Goal: Task Accomplishment & Management: Manage account settings

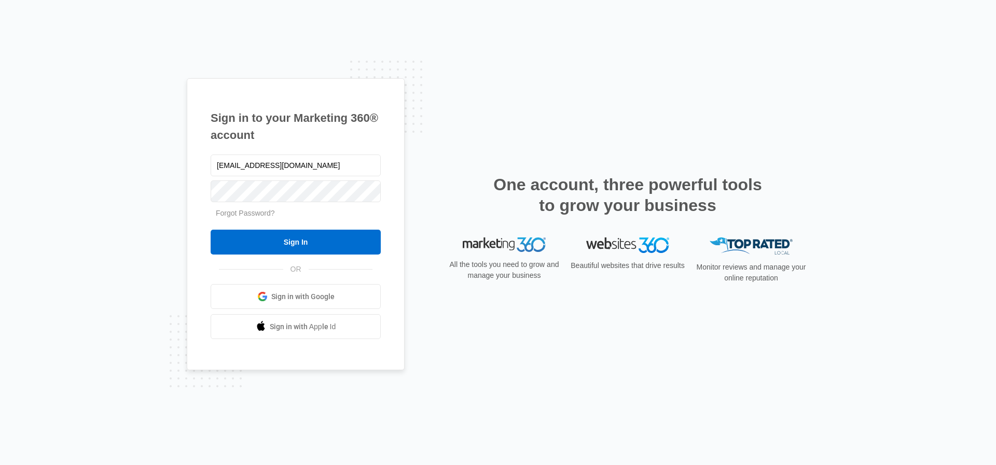
type input "[EMAIL_ADDRESS][DOMAIN_NAME]"
click at [211, 230] on input "Sign In" at bounding box center [296, 242] width 170 height 25
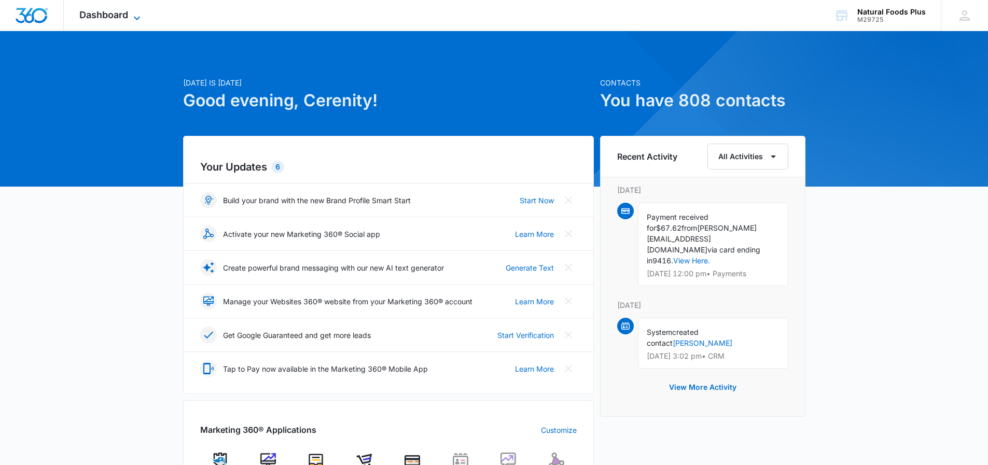
click at [138, 13] on icon at bounding box center [137, 18] width 12 height 12
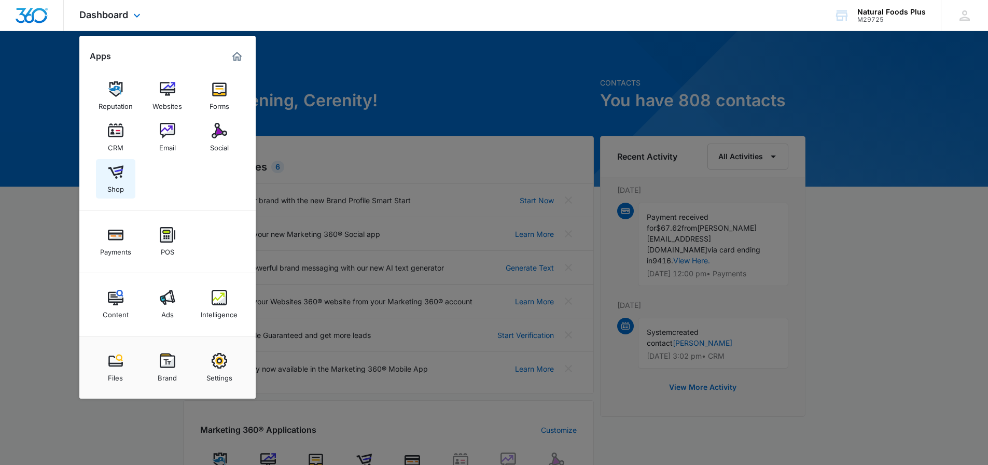
click at [117, 169] on img at bounding box center [116, 172] width 16 height 16
